Goal: Task Accomplishment & Management: Use online tool/utility

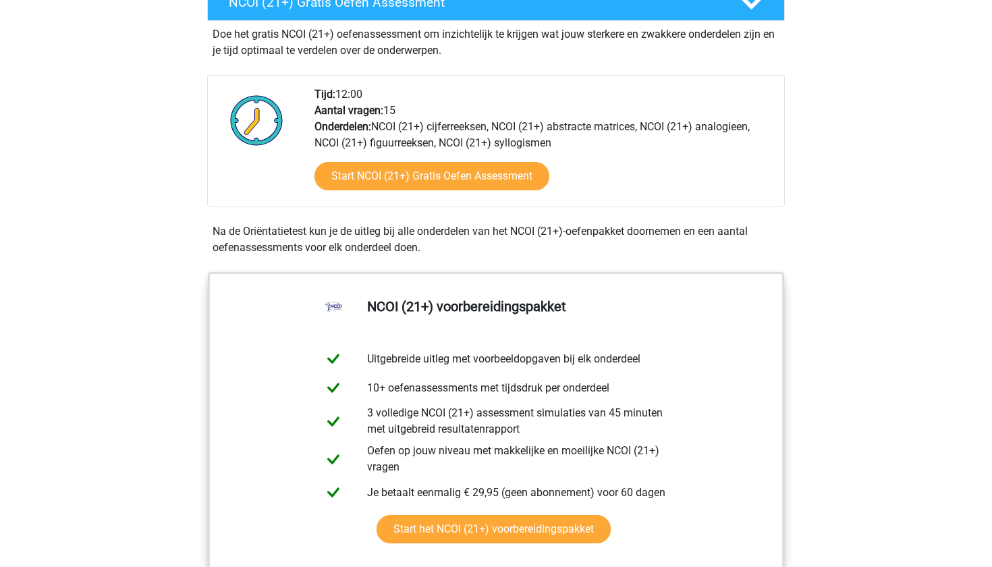
scroll to position [422, 0]
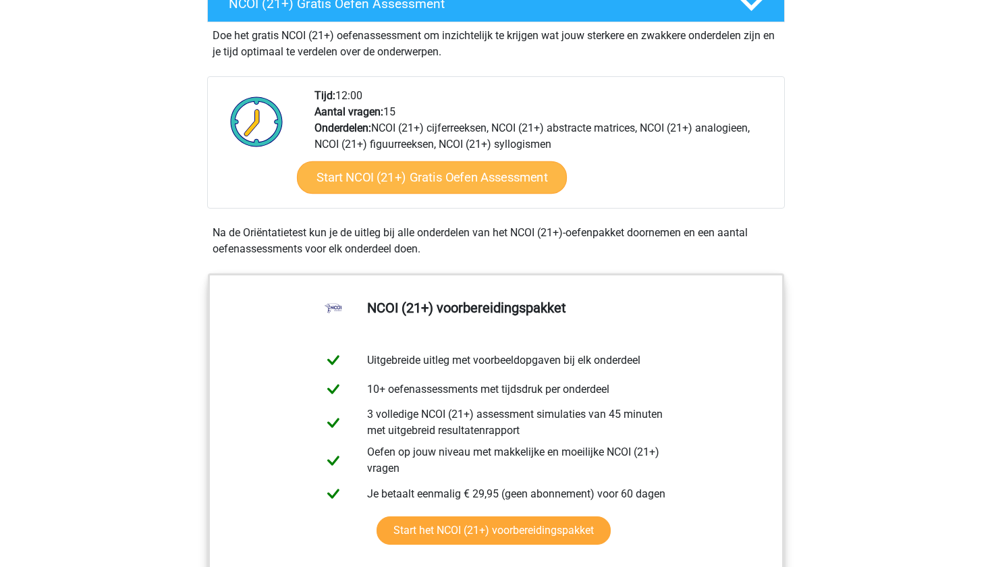
click at [451, 177] on link "Start NCOI (21+) Gratis Oefen Assessment" at bounding box center [432, 177] width 270 height 32
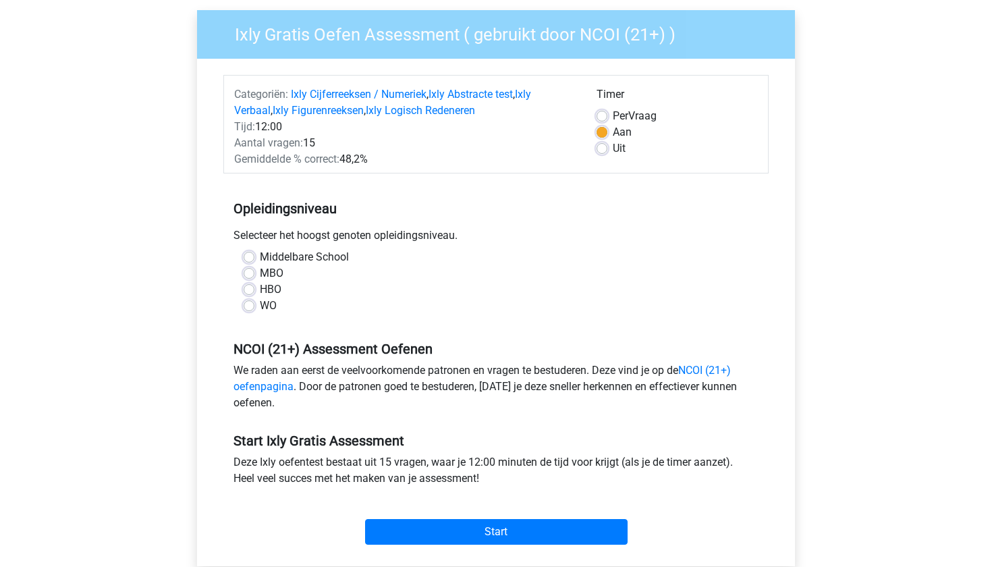
scroll to position [121, 0]
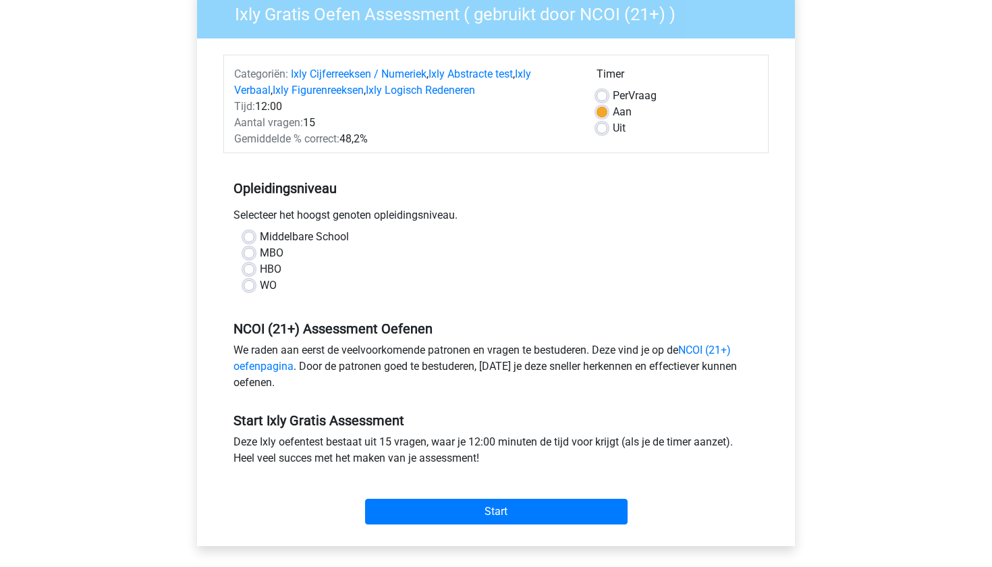
click at [262, 276] on label "HBO" at bounding box center [271, 269] width 22 height 16
click at [254, 275] on input "HBO" at bounding box center [249, 267] width 11 height 13
radio input "true"
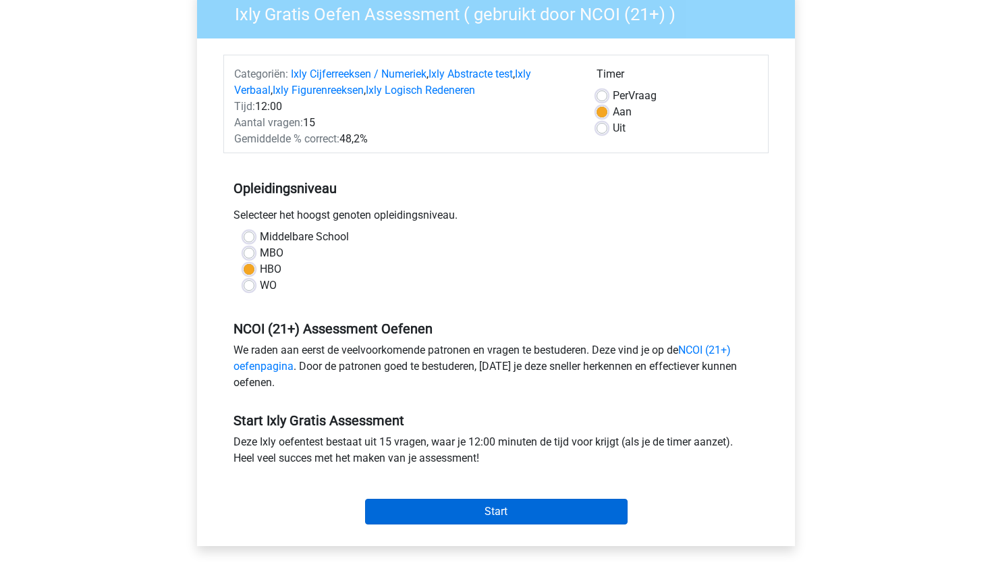
click at [463, 517] on input "Start" at bounding box center [496, 511] width 262 height 26
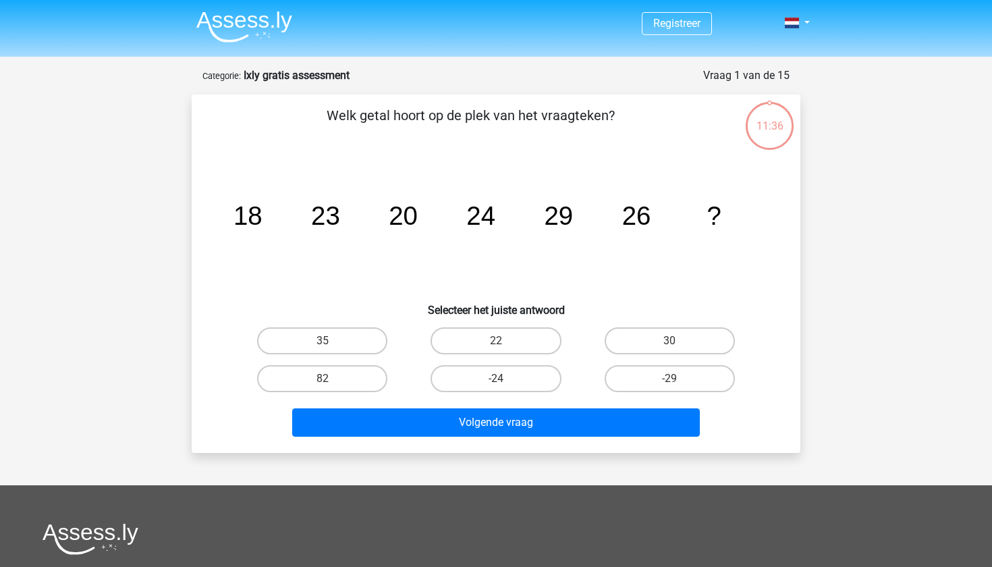
drag, startPoint x: 277, startPoint y: 237, endPoint x: 318, endPoint y: 233, distance: 41.4
click at [317, 233] on icon "image/svg+xml 18 23 20 24 29 26 ?" at bounding box center [496, 224] width 544 height 136
click at [353, 339] on label "35" at bounding box center [322, 340] width 130 height 27
click at [331, 341] on input "35" at bounding box center [326, 345] width 9 height 9
radio input "true"
